Goal: Check status: Check status

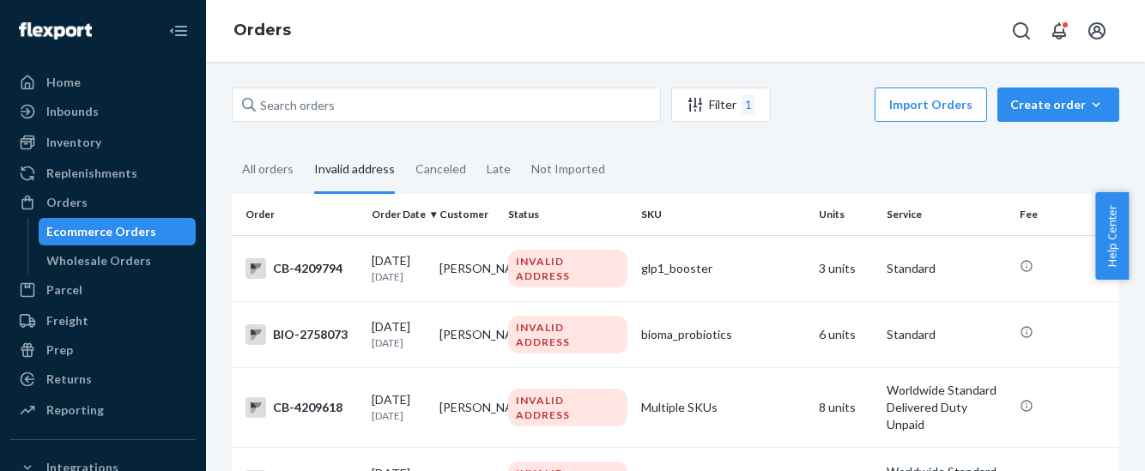
scroll to position [6457, 0]
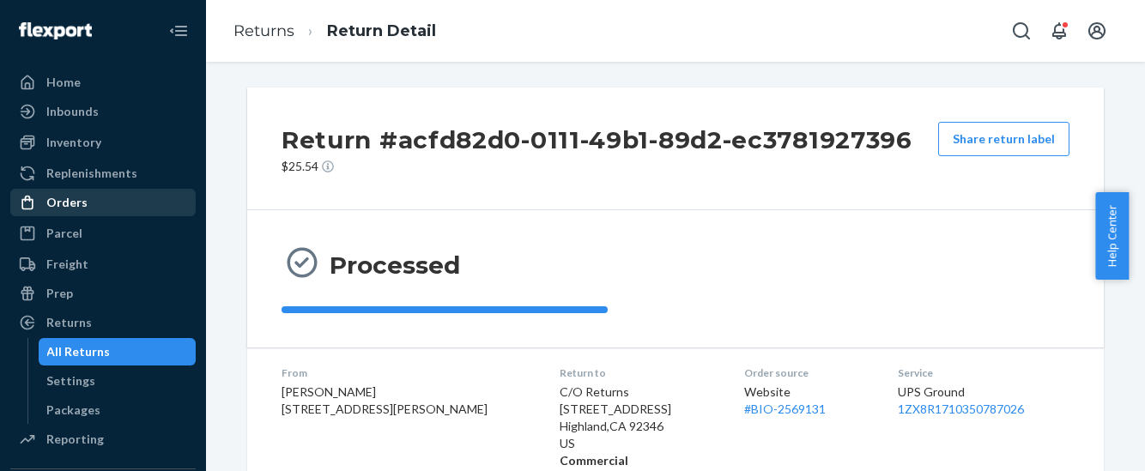
click at [82, 207] on div "Orders" at bounding box center [66, 202] width 41 height 17
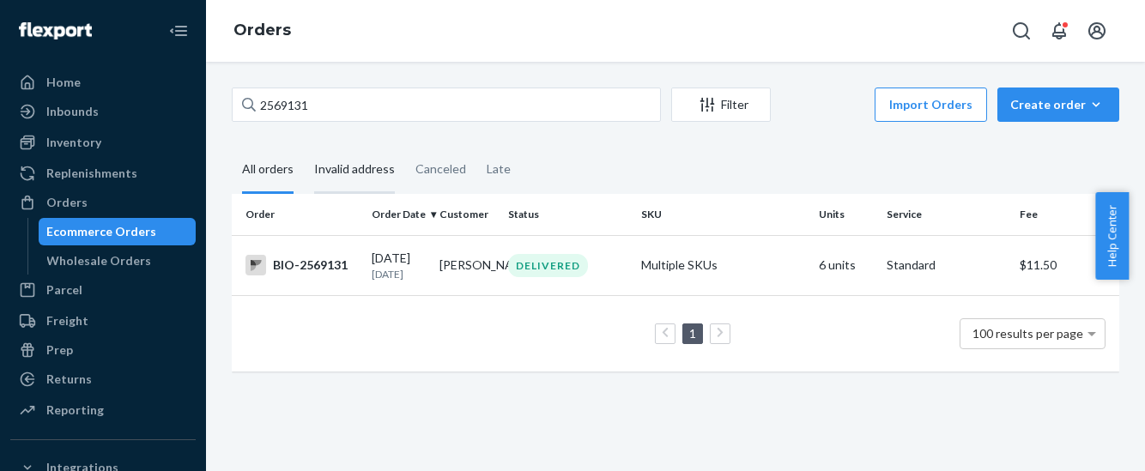
click at [351, 167] on div "Invalid address" at bounding box center [354, 170] width 81 height 47
click at [304, 147] on input "Invalid address" at bounding box center [304, 147] width 0 height 0
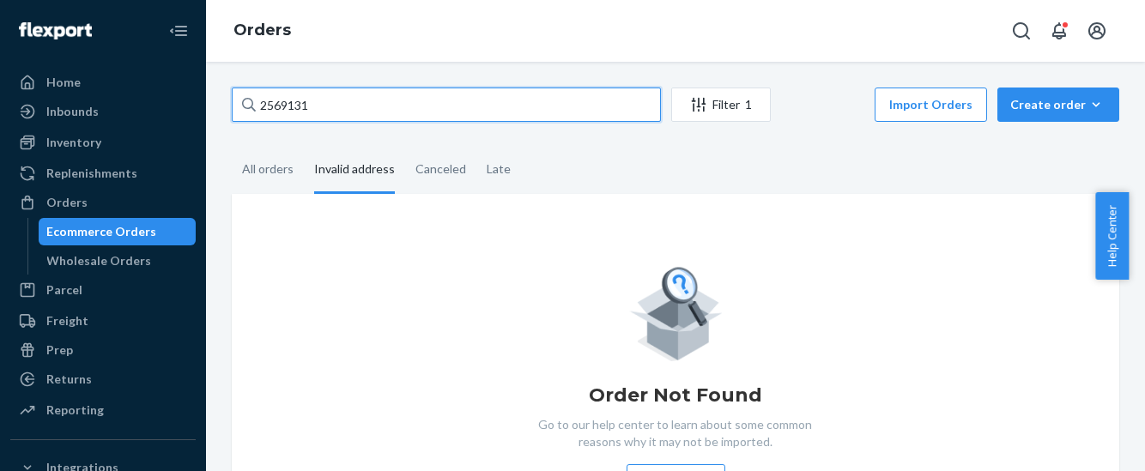
drag, startPoint x: 300, startPoint y: 103, endPoint x: 221, endPoint y: 103, distance: 79.8
click at [221, 103] on div "2569131 Filter 1 Import Orders Create order Ecommerce order Removal order All o…" at bounding box center [675, 328] width 913 height 480
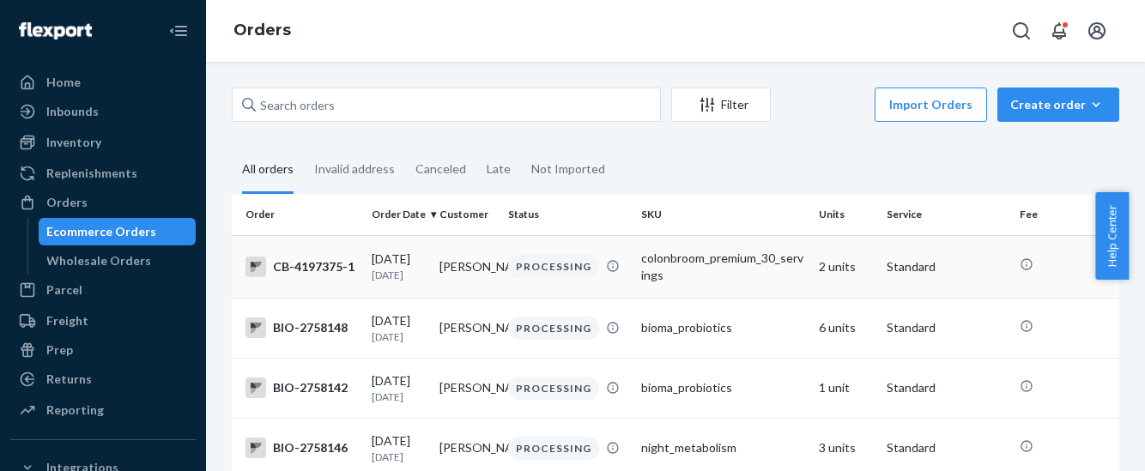
drag, startPoint x: 432, startPoint y: 258, endPoint x: 478, endPoint y: 289, distance: 55.0
click at [478, 289] on tr "CB-4197375-1 [DATE] [DATE] [PERSON_NAME] PROCESSING colonbroom_premium_30_servi…" at bounding box center [675, 266] width 887 height 63
click at [480, 290] on td "[PERSON_NAME]" at bounding box center [466, 266] width 68 height 63
click at [314, 264] on div "CB-4197375-1" at bounding box center [301, 267] width 112 height 21
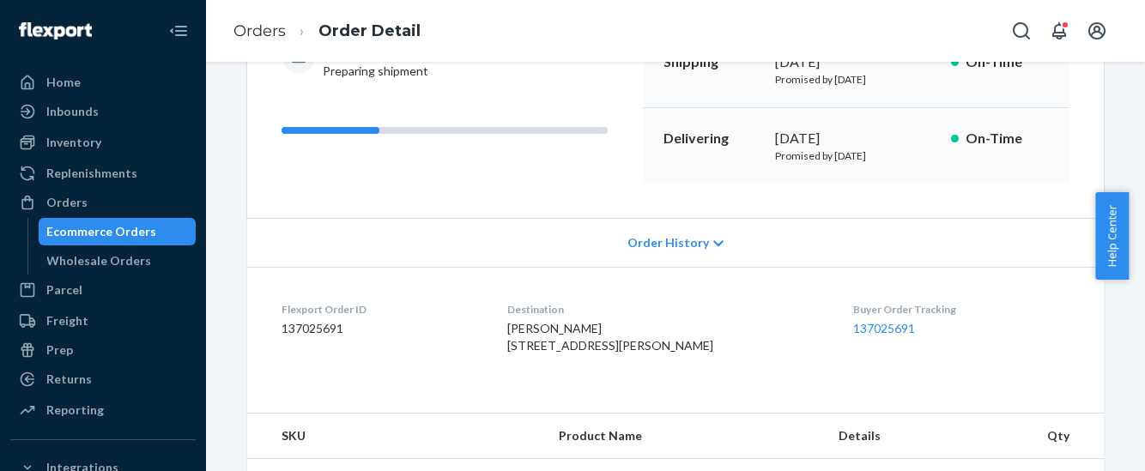
scroll to position [214, 0]
drag, startPoint x: 616, startPoint y: 325, endPoint x: 517, endPoint y: 333, distance: 99.8
click at [517, 333] on dl "Flexport Order ID 137025691 Destination [PERSON_NAME] [STREET_ADDRESS][PERSON_N…" at bounding box center [675, 330] width 856 height 129
copy span "[PERSON_NAME]"
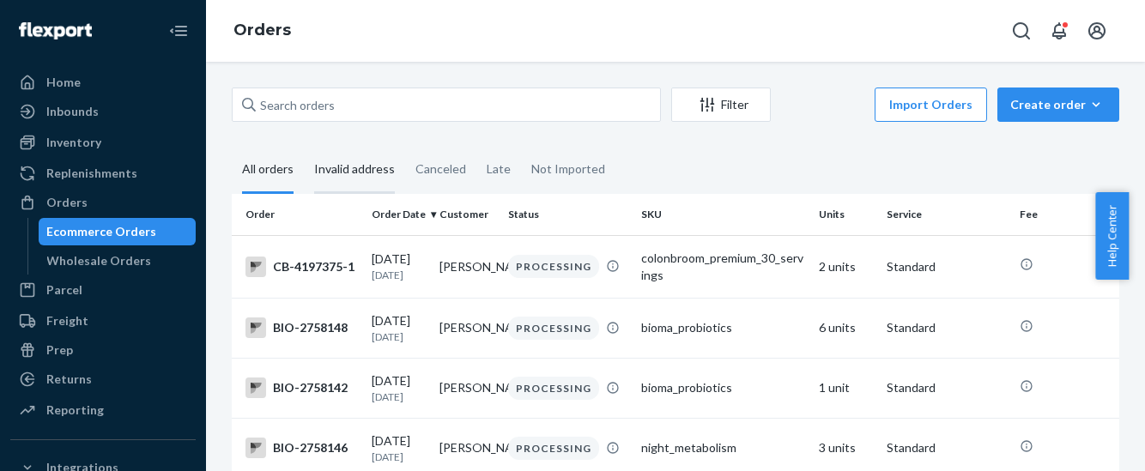
click at [350, 172] on div "Invalid address" at bounding box center [354, 170] width 81 height 47
click at [304, 147] on input "Invalid address" at bounding box center [304, 147] width 0 height 0
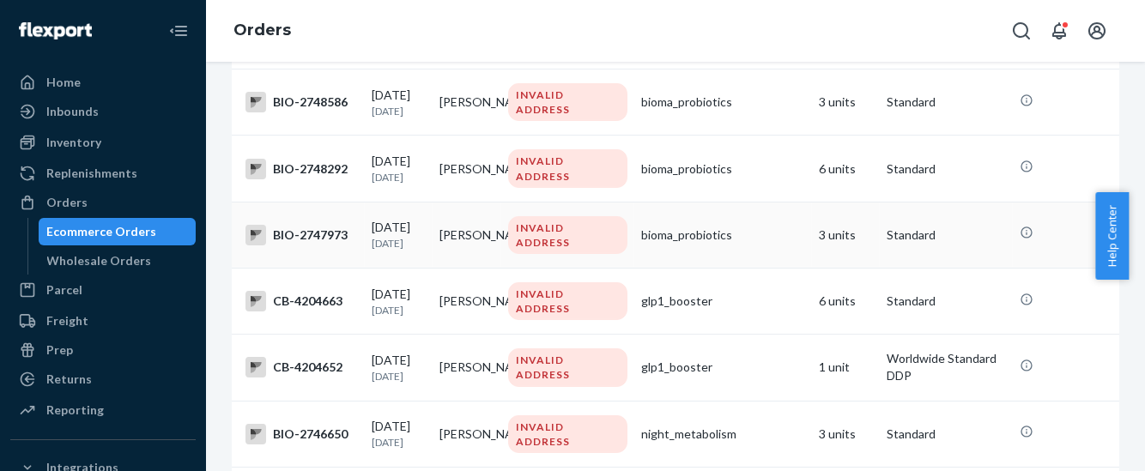
scroll to position [2038, 0]
